Goal: Check status

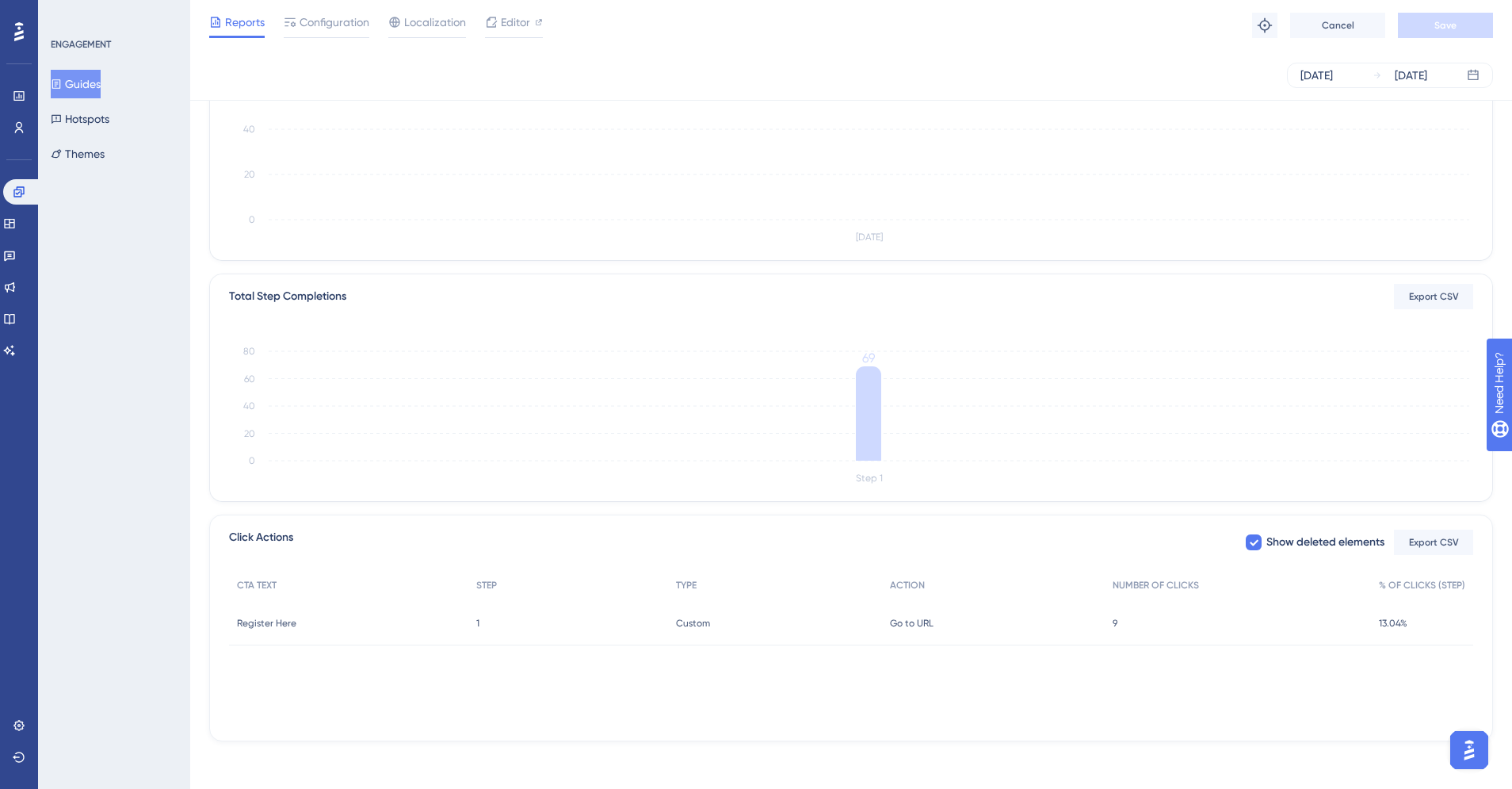
click at [250, 25] on span "Reports" at bounding box center [245, 22] width 40 height 19
click at [240, 23] on span "Reports" at bounding box center [245, 22] width 40 height 19
click at [94, 82] on button "Guides" at bounding box center [75, 84] width 50 height 28
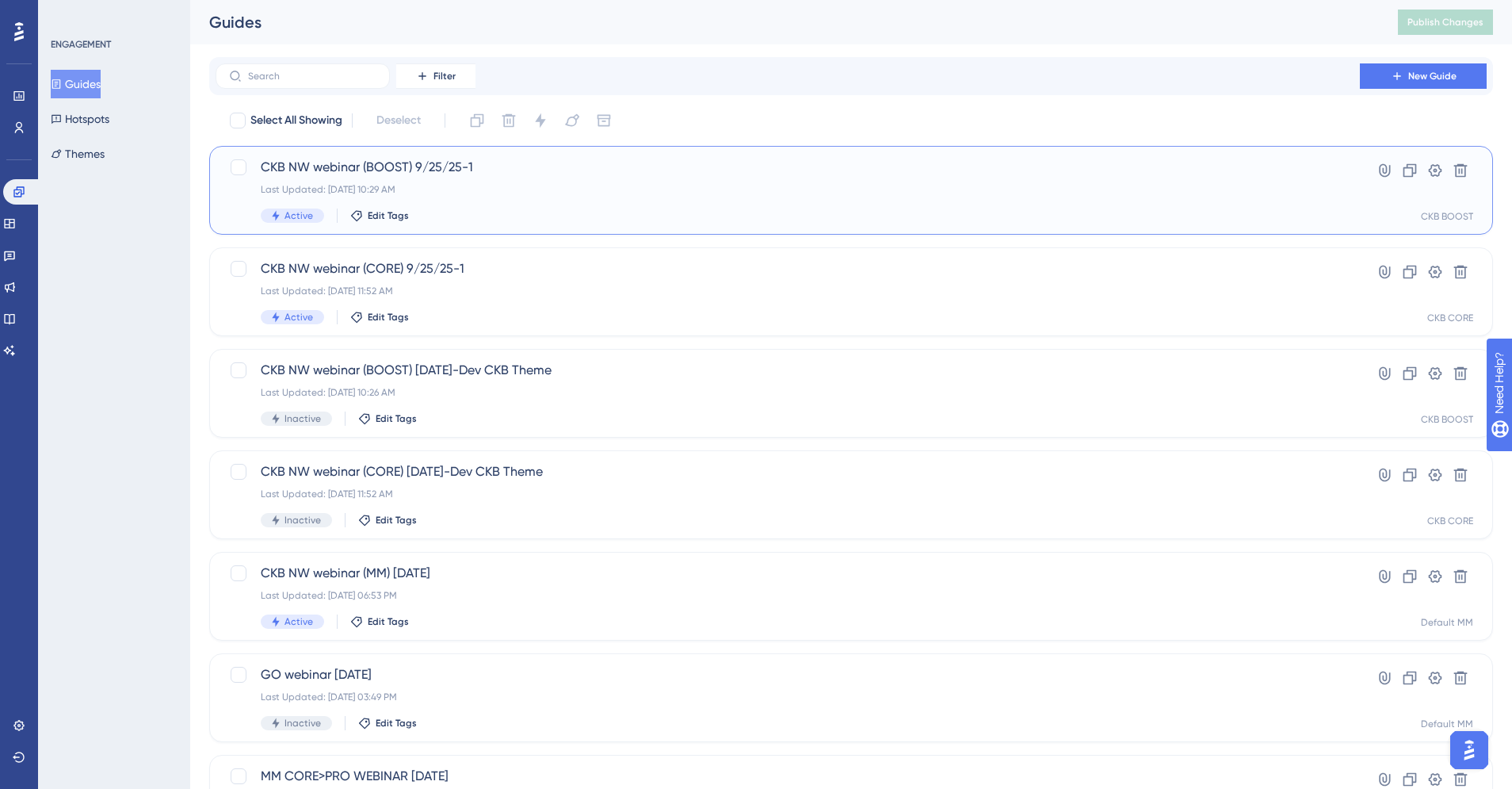
click at [417, 165] on span "CKB NW webinar (BOOST) 9/25/25-1" at bounding box center [788, 167] width 1054 height 19
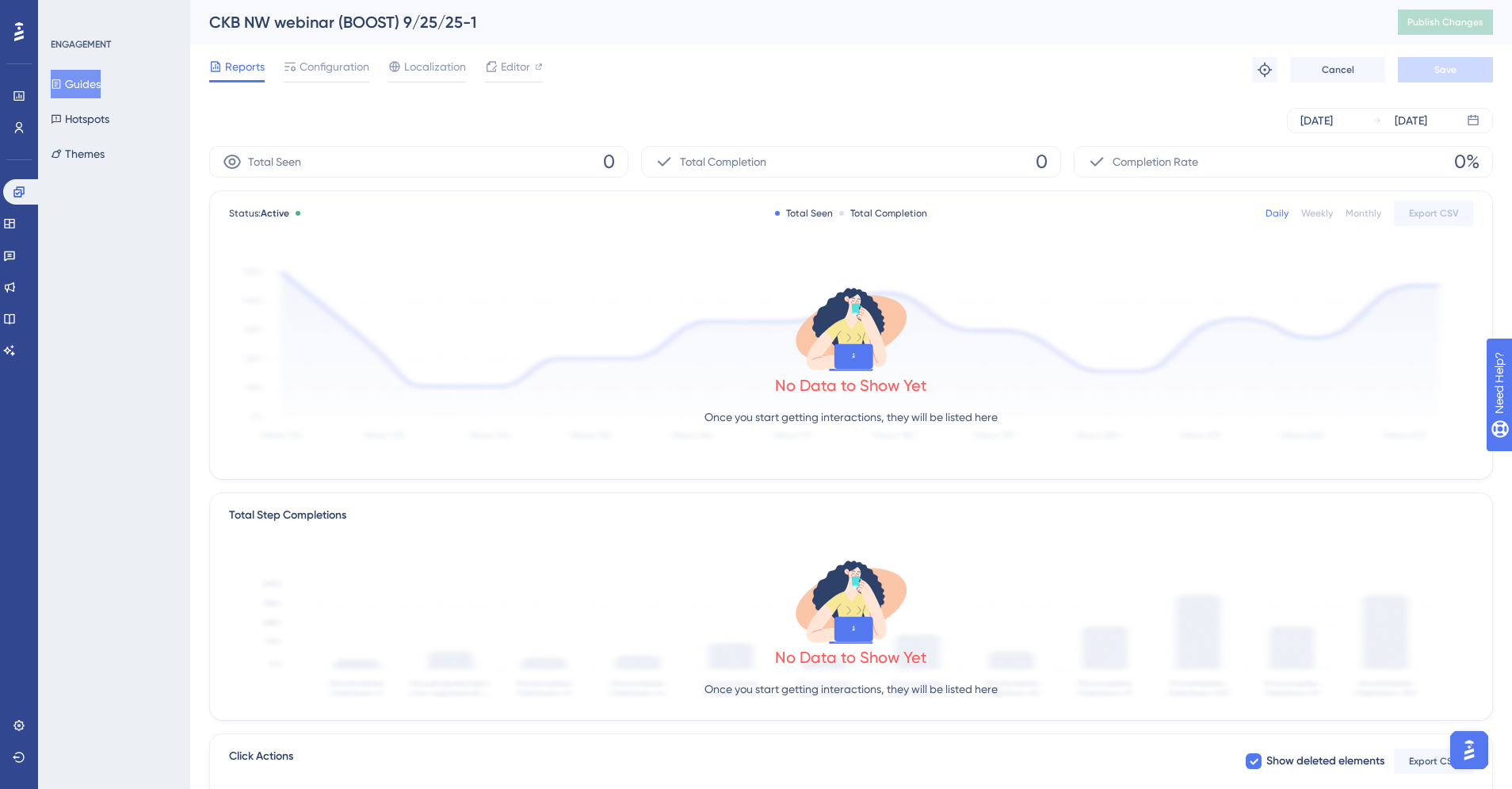
click at [1307, 210] on div "Weekly" at bounding box center [1317, 214] width 32 height 13
click at [1276, 210] on div "Daily" at bounding box center [1277, 214] width 23 height 13
click at [1427, 125] on div "[DATE]" at bounding box center [1411, 120] width 33 height 19
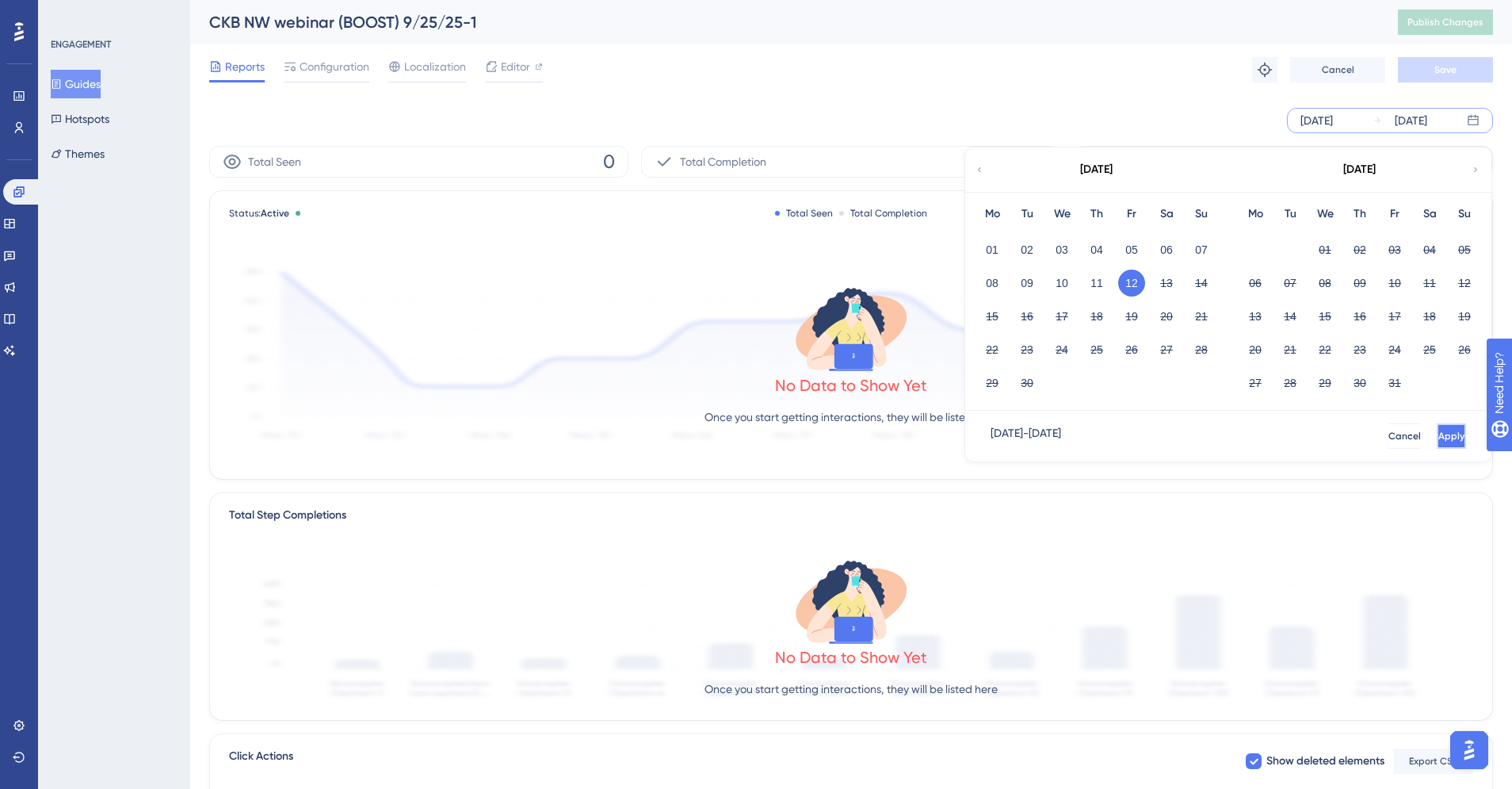
click at [1438, 430] on span "Apply" at bounding box center [1451, 436] width 26 height 13
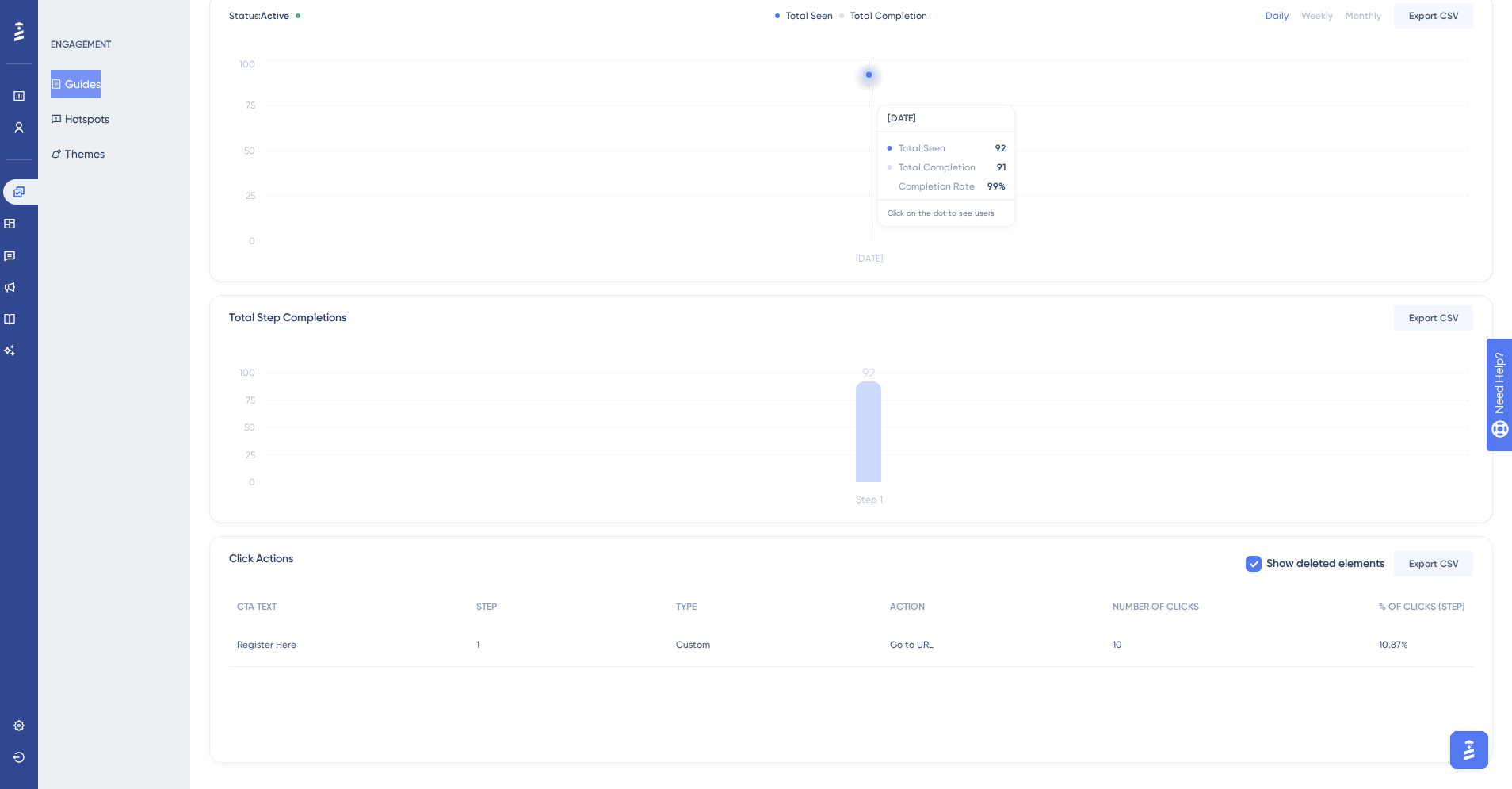
scroll to position [215, 0]
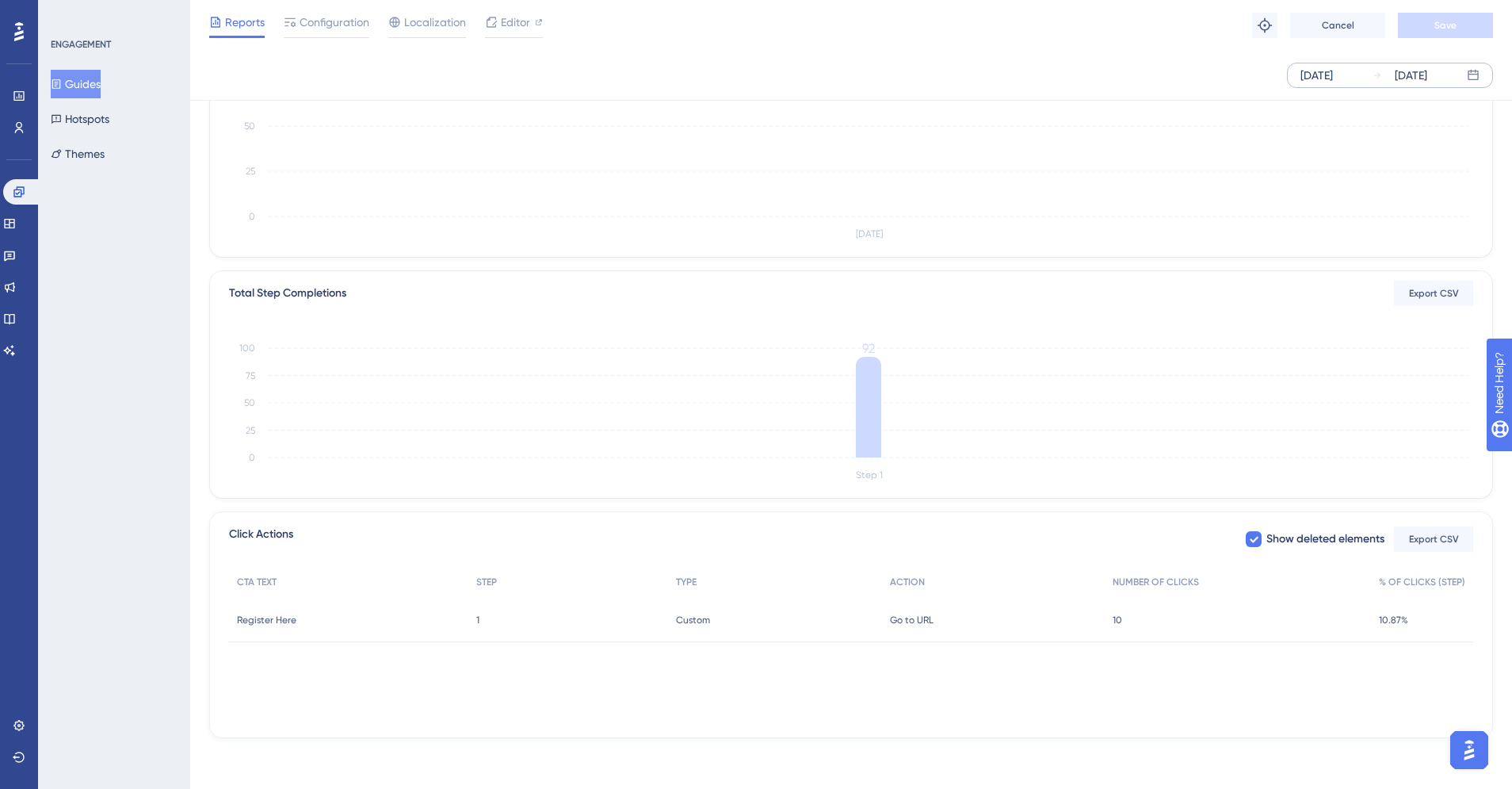
click at [110, 323] on div "ENGAGEMENT Guides Hotspots Themes" at bounding box center [114, 394] width 152 height 789
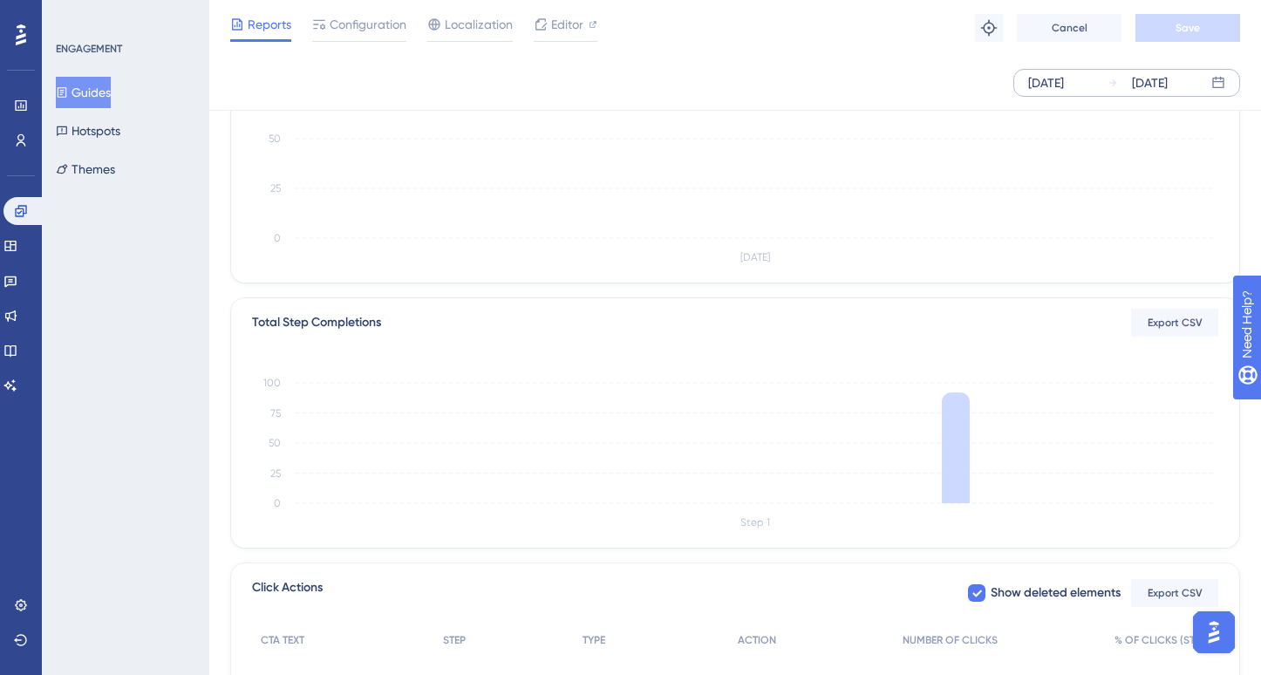
scroll to position [848, 0]
click at [111, 94] on button "Guides" at bounding box center [83, 92] width 55 height 31
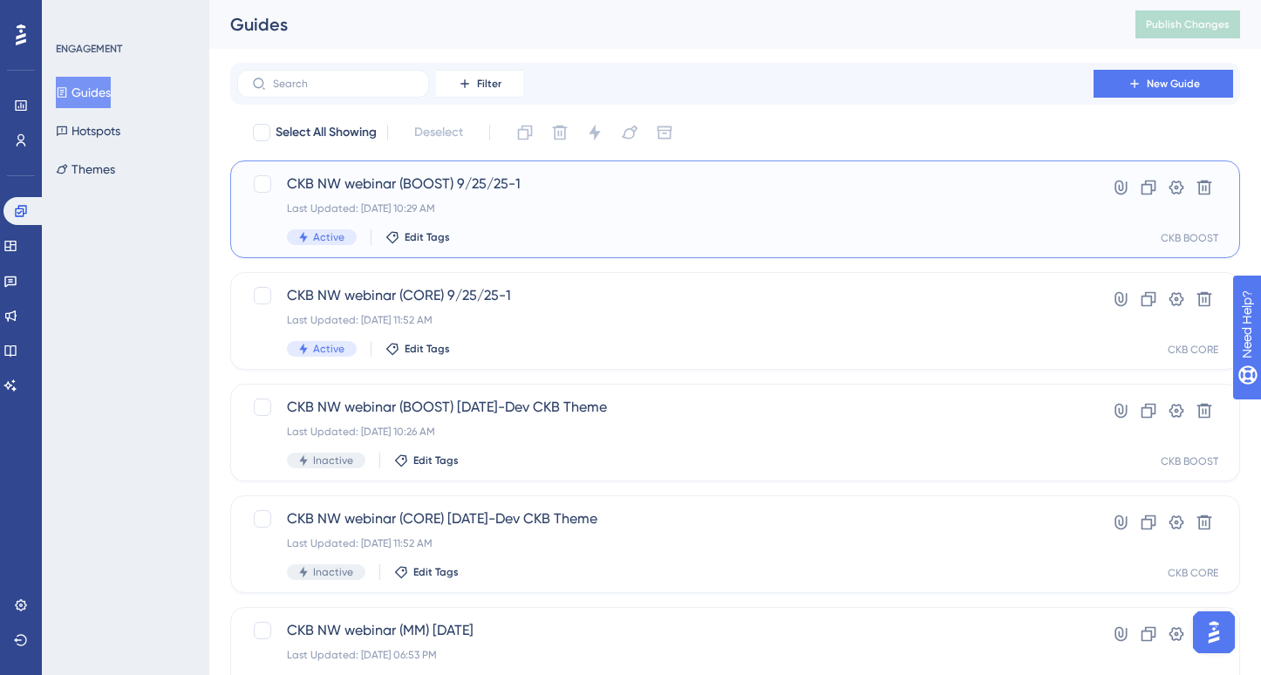
click at [525, 197] on div "CKB NW webinar (BOOST) 9/25/25-1 Last Updated: [DATE] 10:29 AM Active Edit Tags" at bounding box center [665, 210] width 757 height 72
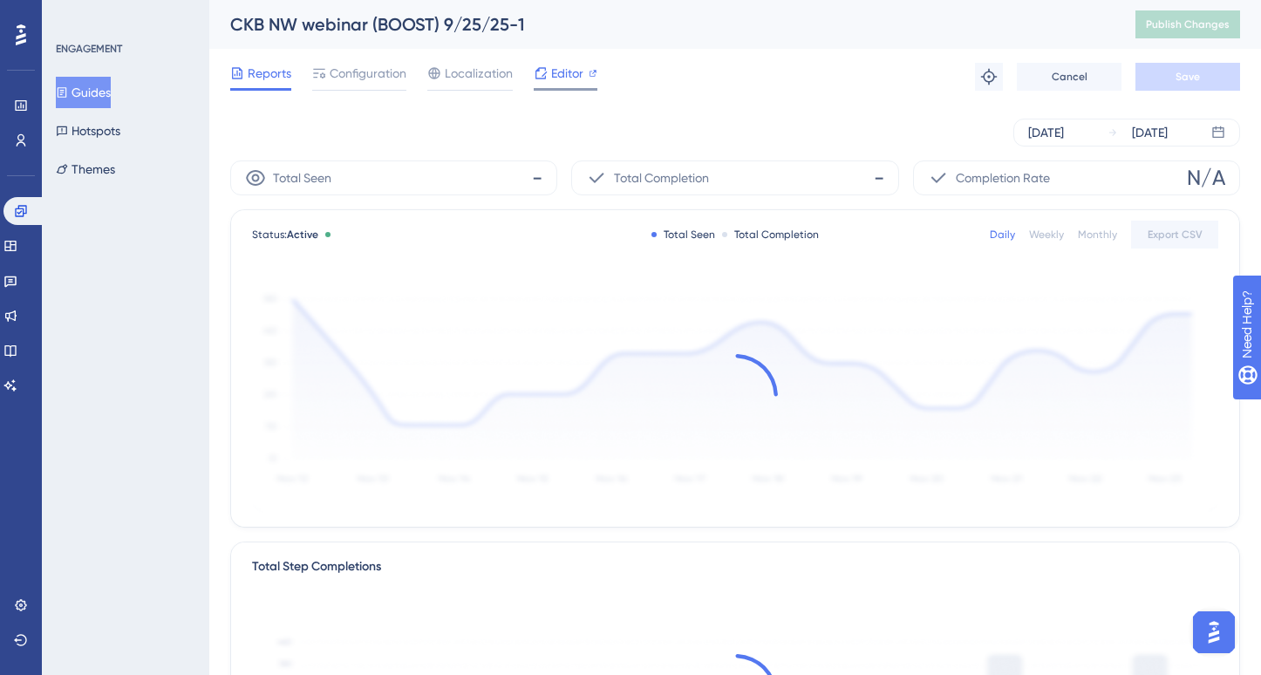
click at [540, 75] on icon at bounding box center [541, 73] width 14 height 14
